Goal: Information Seeking & Learning: Understand process/instructions

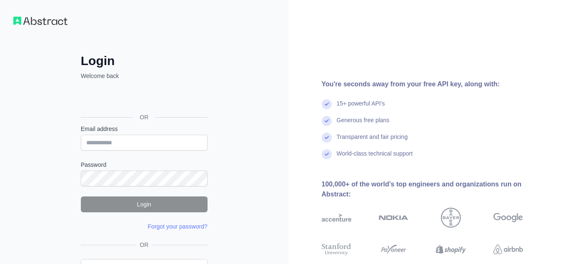
click at [123, 83] on div "OR" at bounding box center [144, 103] width 127 height 41
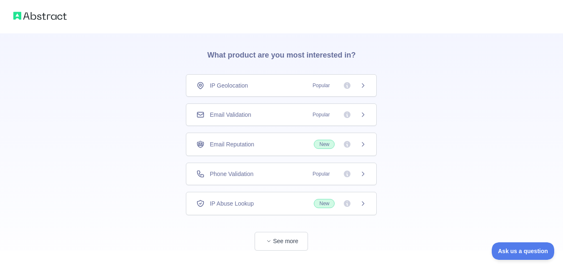
scroll to position [43, 0]
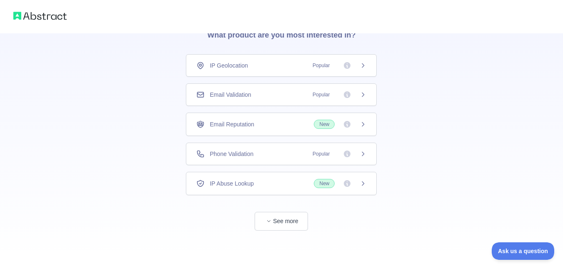
click at [310, 264] on div at bounding box center [281, 257] width 563 height 13
click at [309, 63] on span "Popular" at bounding box center [321, 65] width 27 height 8
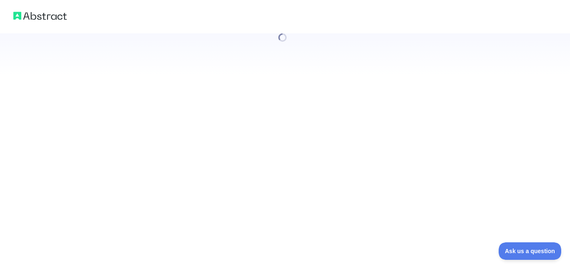
click at [277, 92] on div at bounding box center [285, 132] width 570 height 264
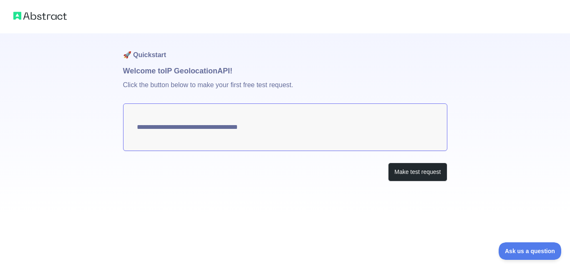
type textarea "**********"
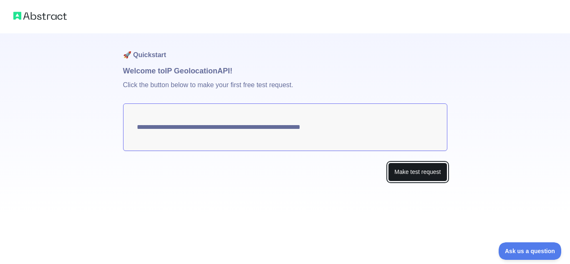
click at [402, 171] on button "Make test request" at bounding box center [417, 172] width 59 height 19
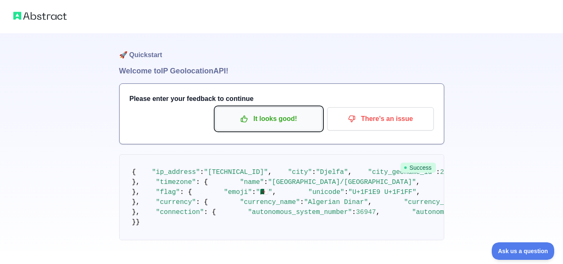
click at [288, 123] on p "It looks good!" at bounding box center [269, 119] width 94 height 14
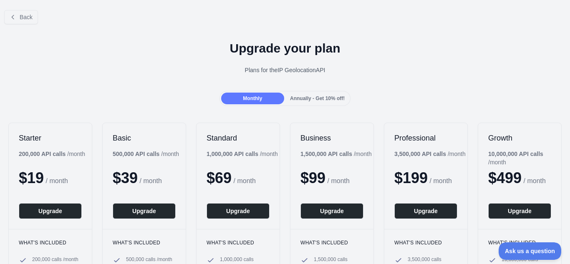
click at [298, 101] on span "Annually - Get 10% off!" at bounding box center [317, 99] width 55 height 6
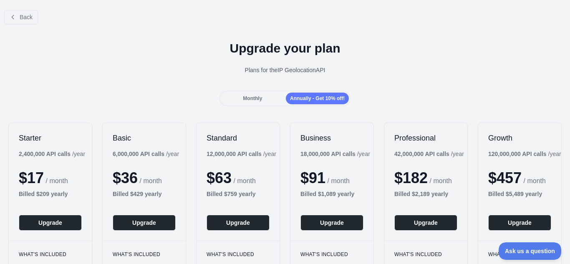
click at [255, 94] on div "Monthly" at bounding box center [252, 99] width 63 height 12
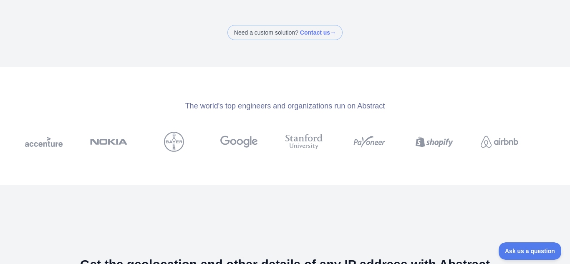
scroll to position [334, 0]
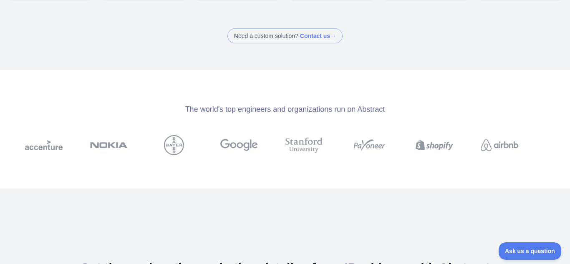
click at [296, 43] on span at bounding box center [284, 35] width 115 height 15
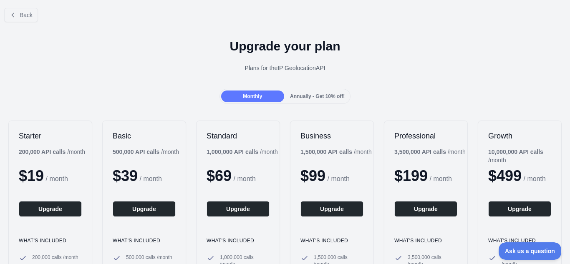
scroll to position [0, 0]
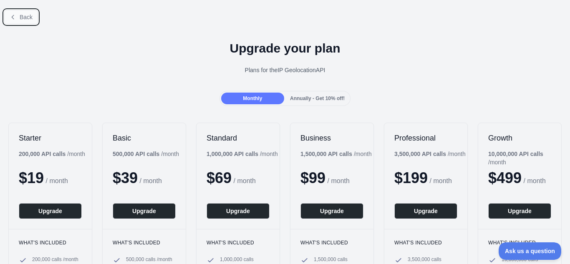
click at [18, 15] on button "Back" at bounding box center [21, 17] width 34 height 14
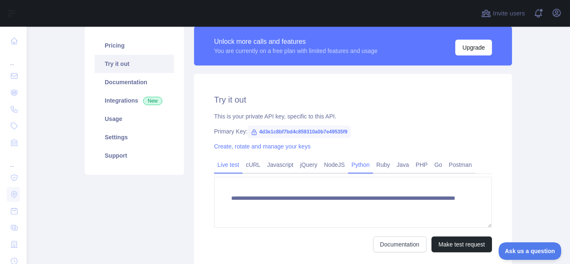
scroll to position [42, 0]
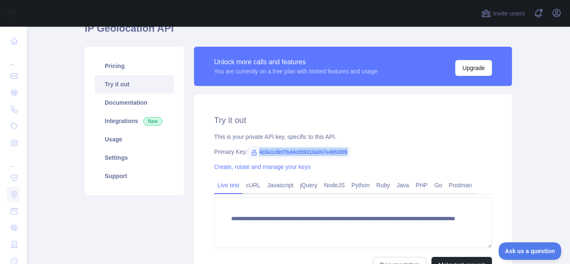
drag, startPoint x: 346, startPoint y: 149, endPoint x: 244, endPoint y: 149, distance: 101.3
click at [247, 149] on span "4d3e1c8bf7bd4c859310a0b7e49535f9" at bounding box center [298, 152] width 103 height 13
copy span "4d3e1c8bf7bd4c859310a0b7e49535f9"
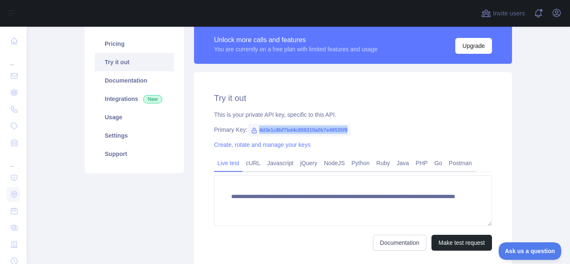
scroll to position [83, 0]
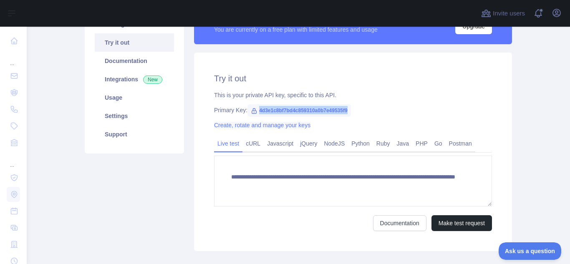
click at [294, 127] on link "Create, rotate and manage your keys" at bounding box center [262, 125] width 96 height 7
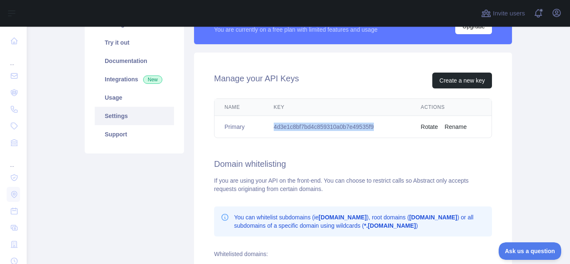
drag, startPoint x: 379, startPoint y: 127, endPoint x: 274, endPoint y: 130, distance: 105.5
click at [268, 131] on td "4d3e1c8bf7bd4c859310a0b7e49535f9" at bounding box center [337, 127] width 147 height 22
copy td "4d3e1c8bf7bd4c859310a0b7e49535f9"
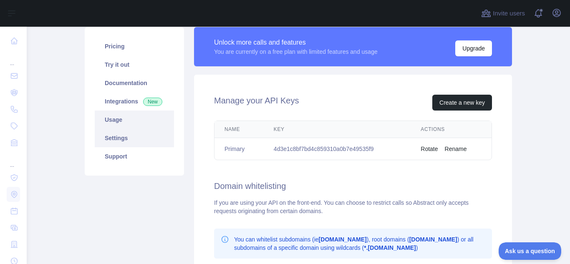
scroll to position [42, 0]
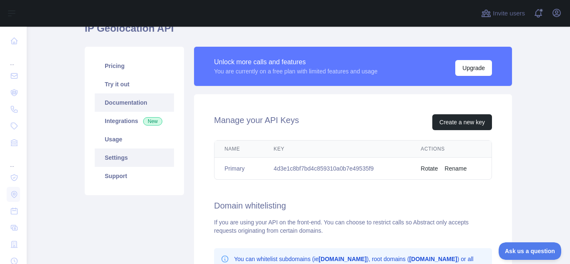
click at [130, 96] on link "Documentation" at bounding box center [134, 102] width 79 height 18
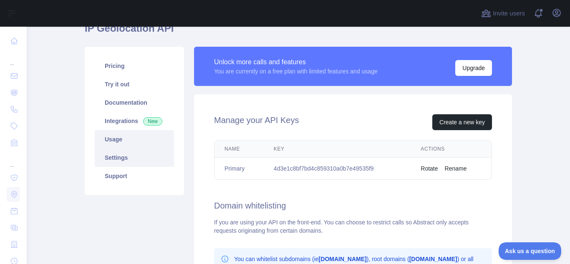
click at [129, 138] on link "Usage" at bounding box center [134, 139] width 79 height 18
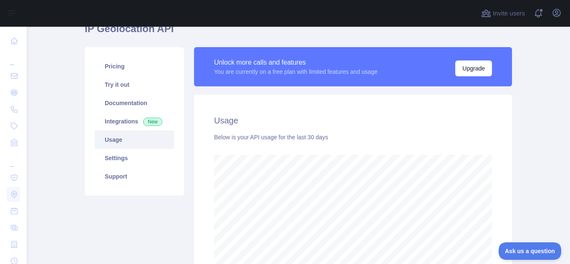
scroll to position [28, 0]
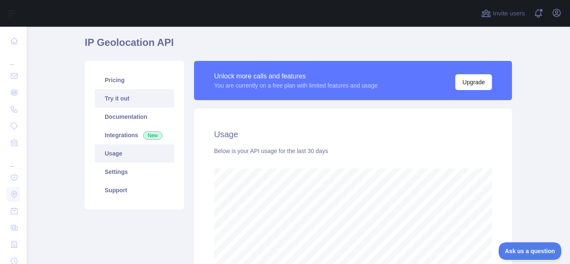
click at [130, 90] on link "Try it out" at bounding box center [134, 98] width 79 height 18
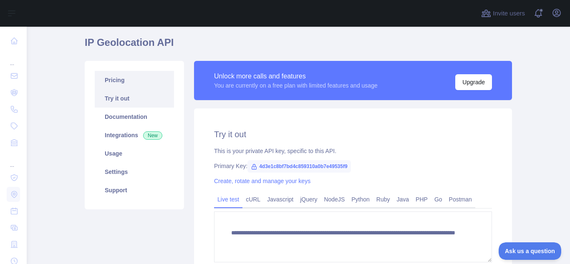
click at [128, 84] on link "Pricing" at bounding box center [134, 80] width 79 height 18
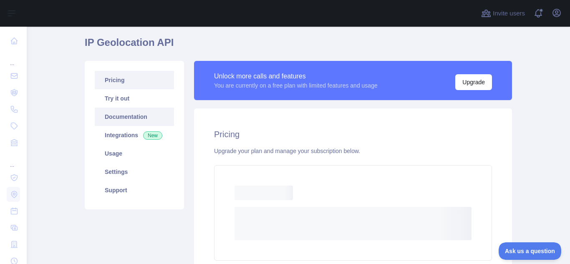
click at [146, 112] on link "Documentation" at bounding box center [134, 117] width 79 height 18
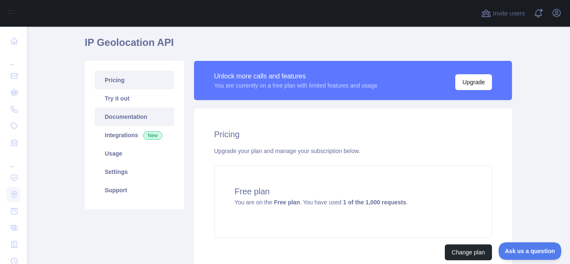
click at [130, 117] on link "Documentation" at bounding box center [134, 117] width 79 height 18
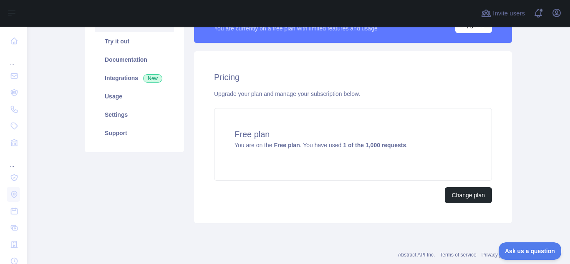
scroll to position [64, 0]
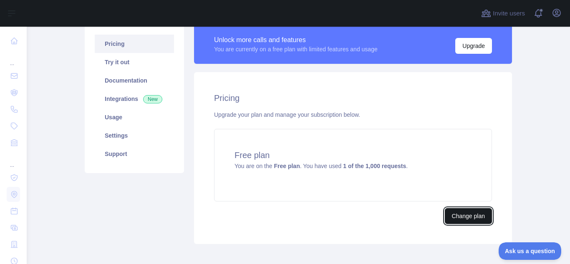
click at [458, 220] on button "Change plan" at bounding box center [468, 216] width 47 height 16
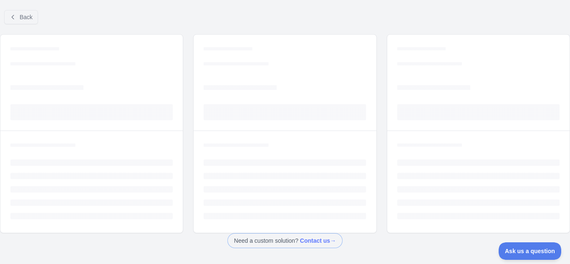
scroll to position [35, 0]
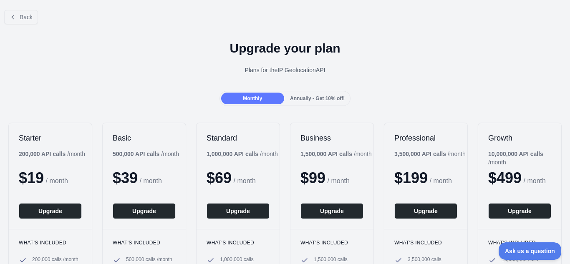
scroll to position [64, 0]
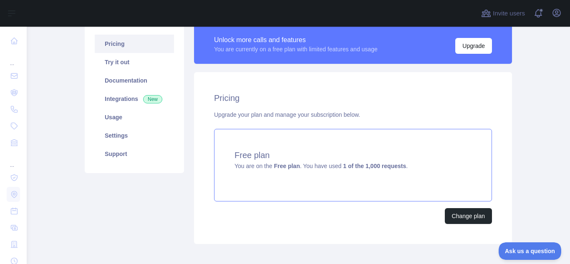
click at [299, 171] on div "Free plan You are on the Free plan . You have used 1 of the 1,000 requests ." at bounding box center [353, 165] width 278 height 73
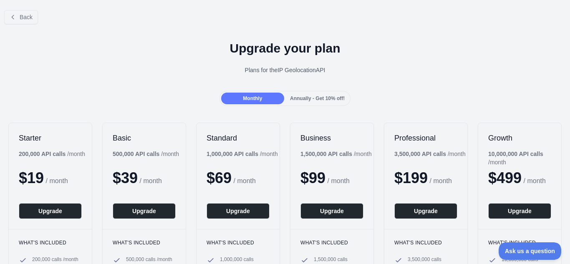
click at [333, 93] on div "Annually - Get 10% off!" at bounding box center [317, 99] width 63 height 12
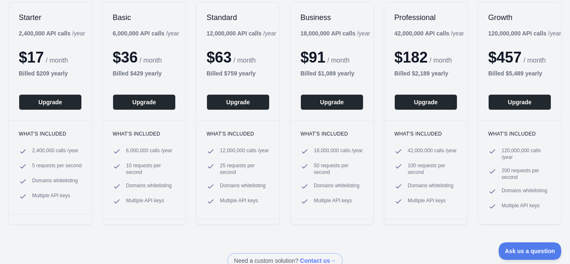
scroll to position [125, 0]
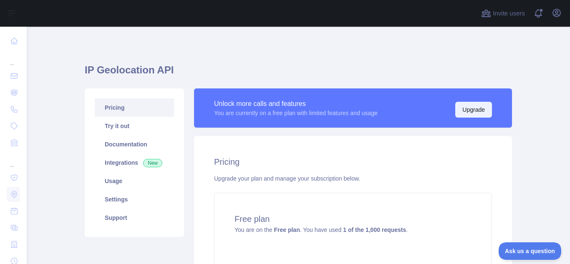
click at [461, 108] on button "Upgrade" at bounding box center [473, 110] width 37 height 16
click at [132, 127] on link "Try it out" at bounding box center [134, 126] width 79 height 18
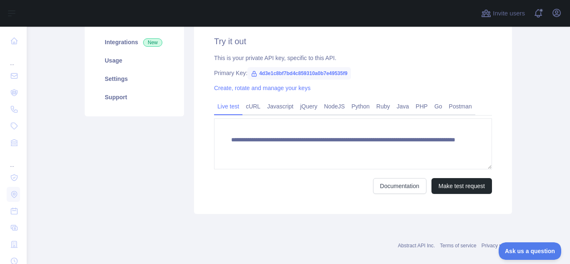
scroll to position [125, 0]
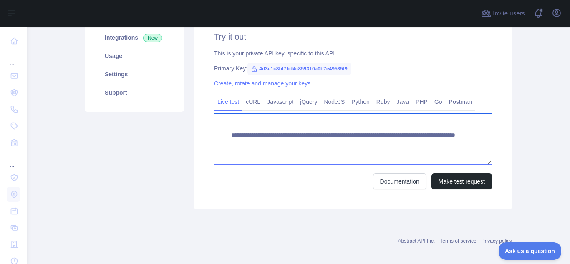
drag, startPoint x: 426, startPoint y: 145, endPoint x: 203, endPoint y: 138, distance: 223.2
click at [203, 138] on div "**********" at bounding box center [353, 110] width 318 height 199
click at [448, 146] on textarea "**********" at bounding box center [353, 139] width 278 height 51
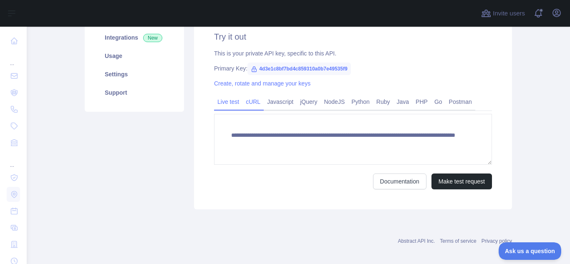
click at [248, 102] on link "cURL" at bounding box center [252, 101] width 21 height 13
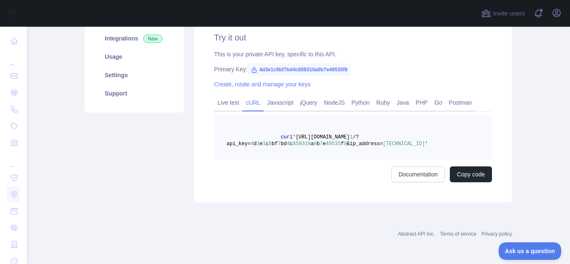
scroll to position [124, 0]
click at [265, 102] on link "Javascript" at bounding box center [280, 102] width 33 height 13
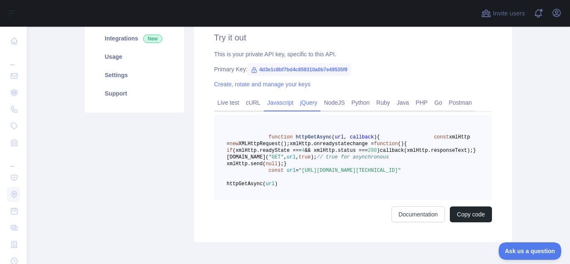
click at [299, 99] on link "jQuery" at bounding box center [309, 102] width 24 height 13
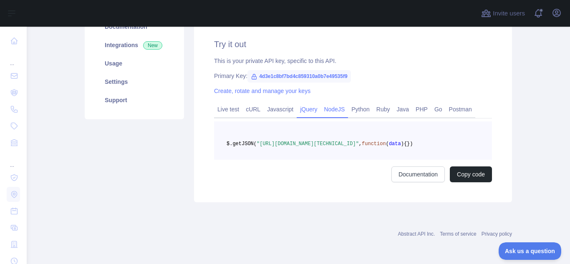
click at [320, 103] on link "NodeJS" at bounding box center [334, 109] width 28 height 13
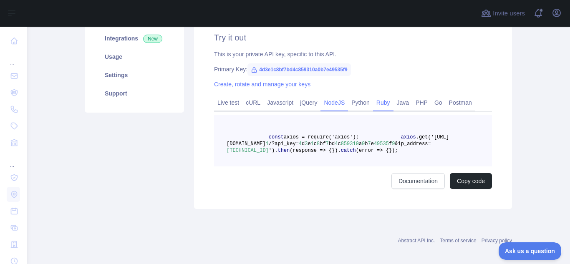
click at [388, 102] on link "Ruby" at bounding box center [383, 102] width 20 height 13
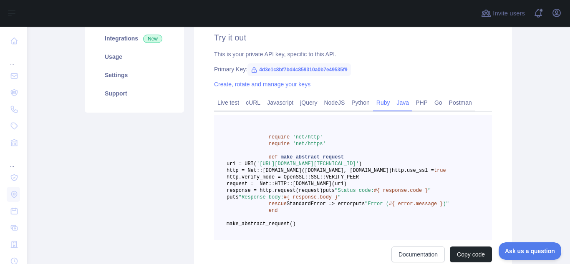
click at [399, 102] on link "Java" at bounding box center [402, 102] width 19 height 13
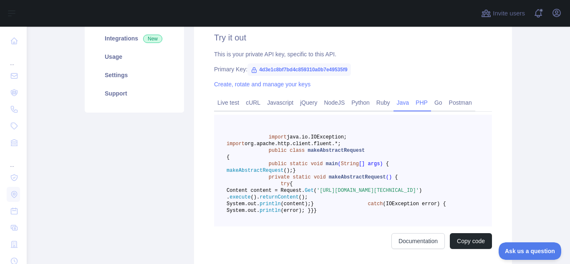
click at [412, 99] on link "PHP" at bounding box center [421, 102] width 19 height 13
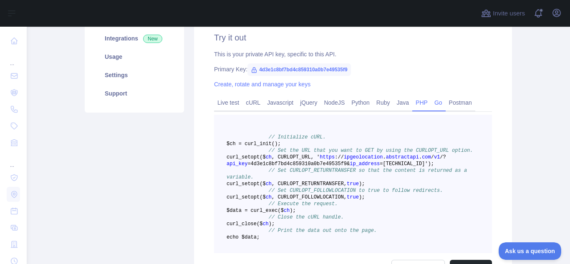
click at [431, 98] on link "Go" at bounding box center [438, 102] width 15 height 13
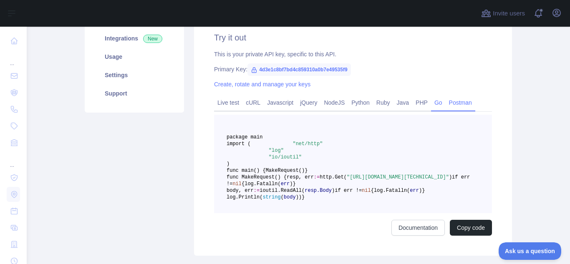
click at [452, 98] on link "Postman" at bounding box center [460, 102] width 30 height 13
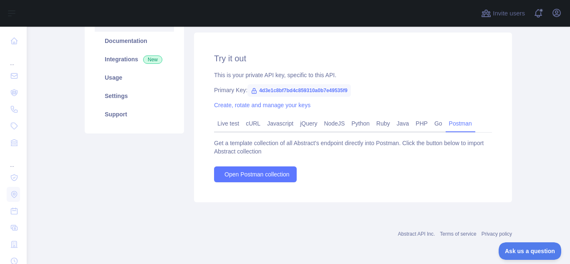
scroll to position [103, 0]
click at [331, 121] on link "NodeJS" at bounding box center [334, 123] width 28 height 13
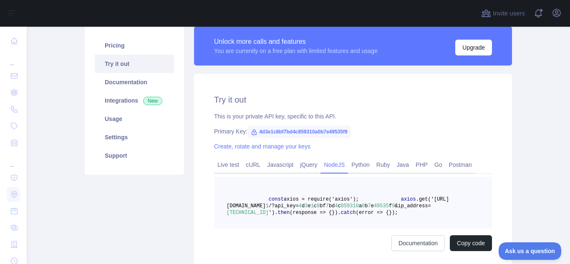
scroll to position [62, 0]
click at [357, 162] on link "Python" at bounding box center [360, 164] width 25 height 13
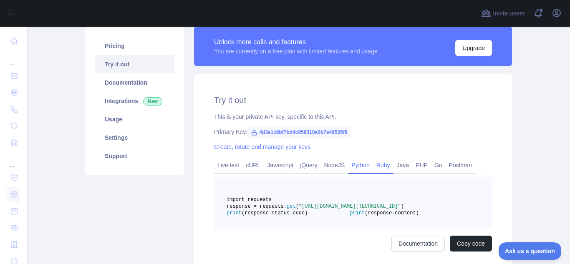
click at [373, 165] on link "Ruby" at bounding box center [383, 164] width 20 height 13
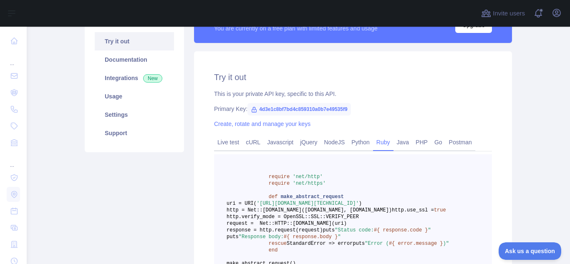
scroll to position [103, 0]
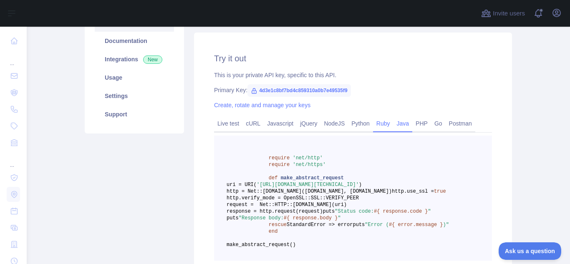
click at [397, 125] on link "Java" at bounding box center [402, 123] width 19 height 13
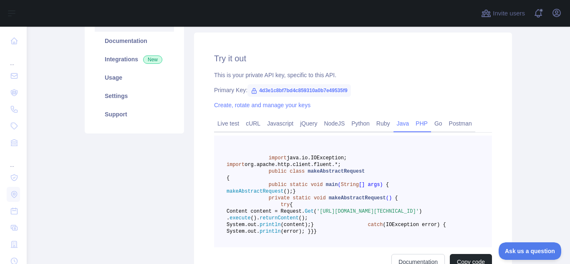
click at [417, 127] on link "PHP" at bounding box center [421, 123] width 19 height 13
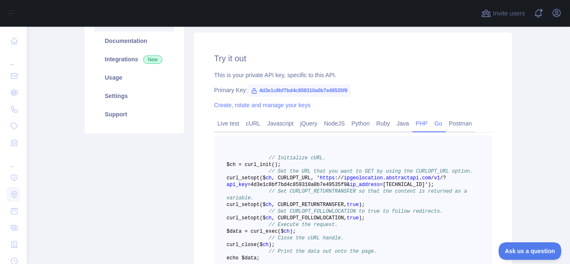
click at [432, 124] on link "Go" at bounding box center [438, 123] width 15 height 13
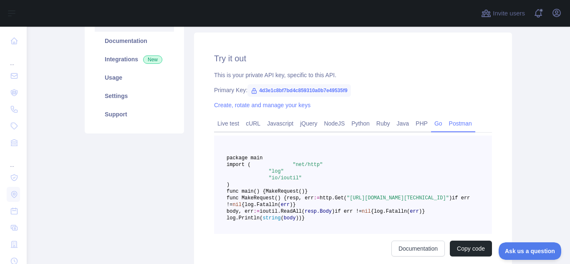
click at [452, 129] on link "Postman" at bounding box center [460, 123] width 30 height 13
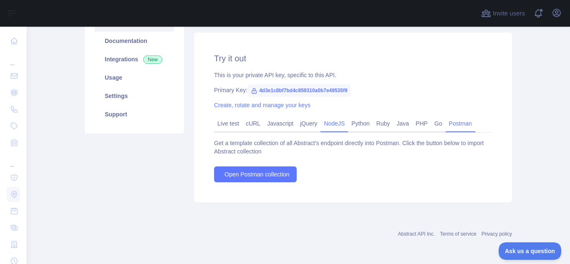
click at [327, 122] on link "NodeJS" at bounding box center [334, 123] width 28 height 13
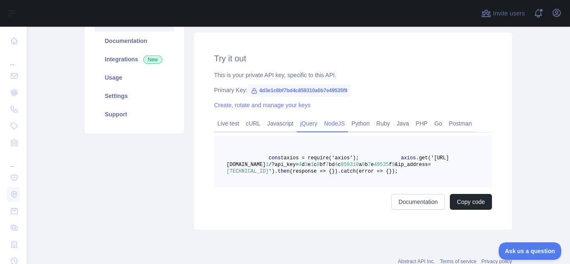
click at [305, 126] on link "jQuery" at bounding box center [309, 123] width 24 height 13
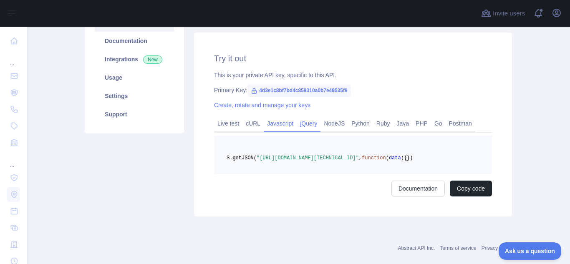
click at [277, 124] on link "Javascript" at bounding box center [280, 123] width 33 height 13
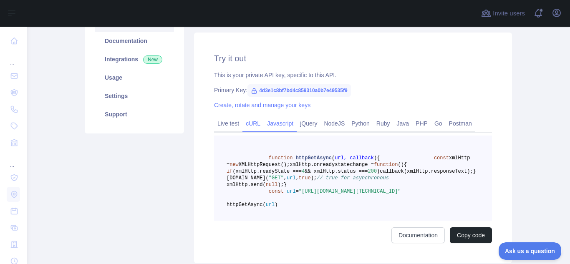
click at [251, 124] on link "cURL" at bounding box center [252, 123] width 21 height 13
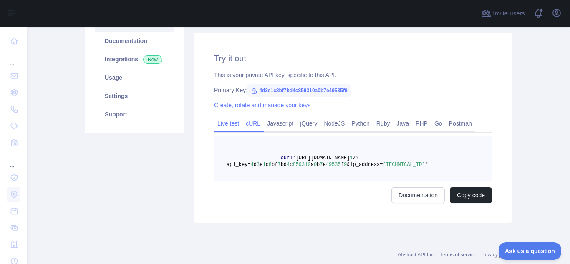
click at [224, 119] on link "Live test" at bounding box center [228, 123] width 28 height 13
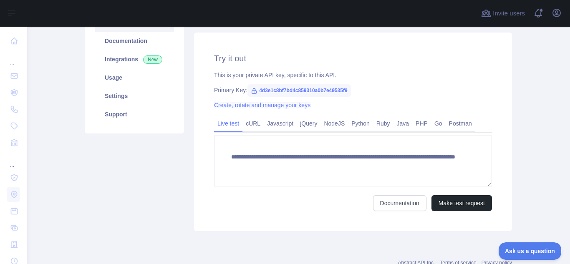
click at [247, 106] on link "Create, rotate and manage your keys" at bounding box center [262, 105] width 96 height 7
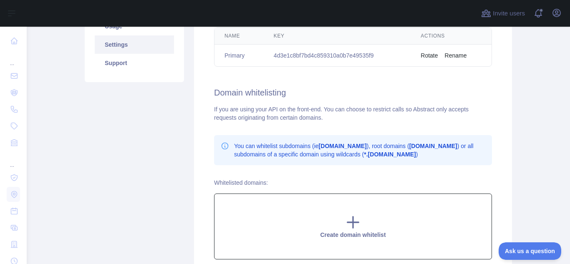
scroll to position [62, 0]
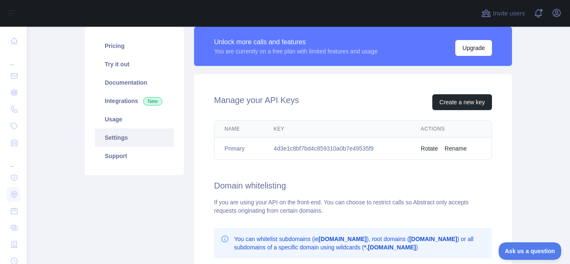
click at [302, 143] on td "4d3e1c8bf7bd4c859310a0b7e49535f9" at bounding box center [337, 149] width 147 height 22
copy td "4d3e1c8bf7bd4c859310a0b7e49535f9"
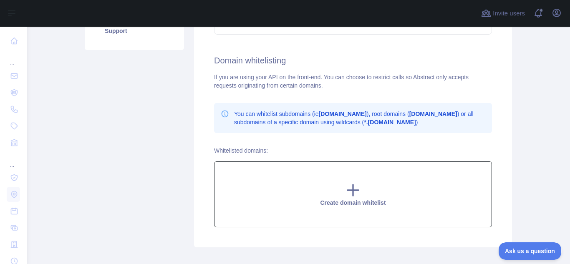
click at [335, 189] on div "Create domain whitelist" at bounding box center [353, 194] width 278 height 66
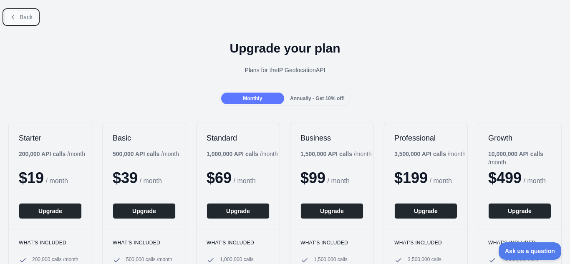
click at [26, 23] on button "Back" at bounding box center [21, 17] width 34 height 14
